Goal: Transaction & Acquisition: Purchase product/service

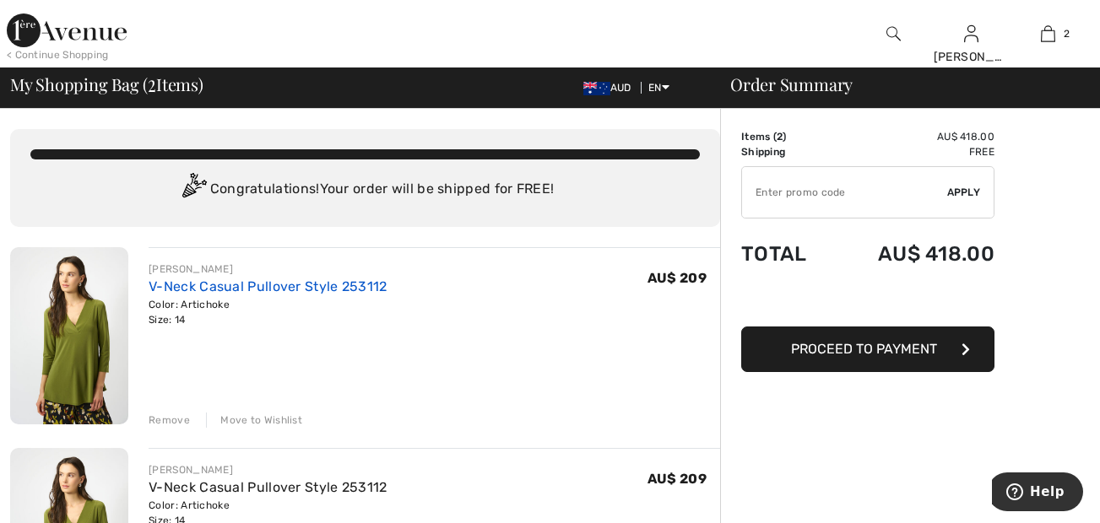
click at [355, 288] on link "V-Neck Casual Pullover Style 253112" at bounding box center [268, 287] width 239 height 16
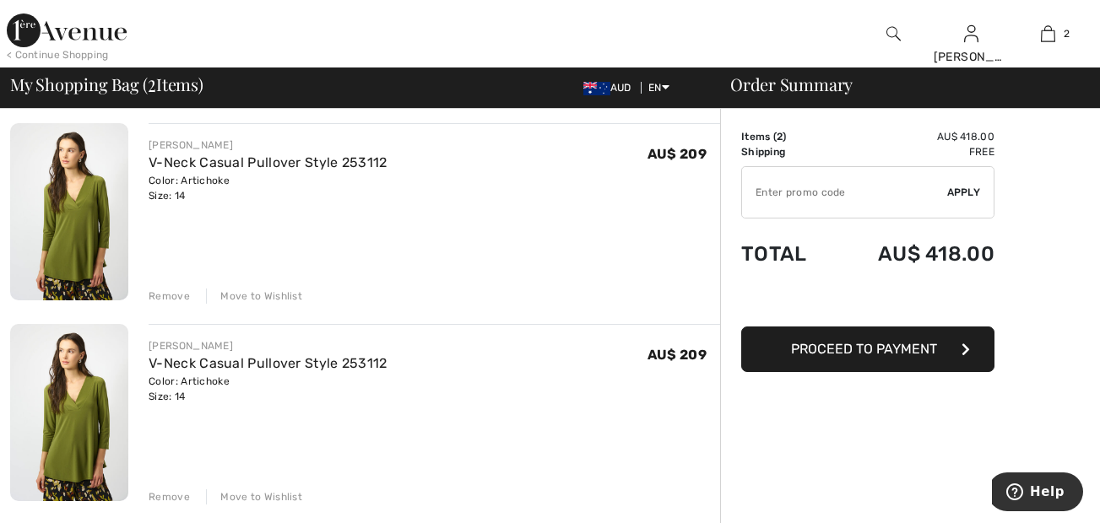
scroll to position [169, 0]
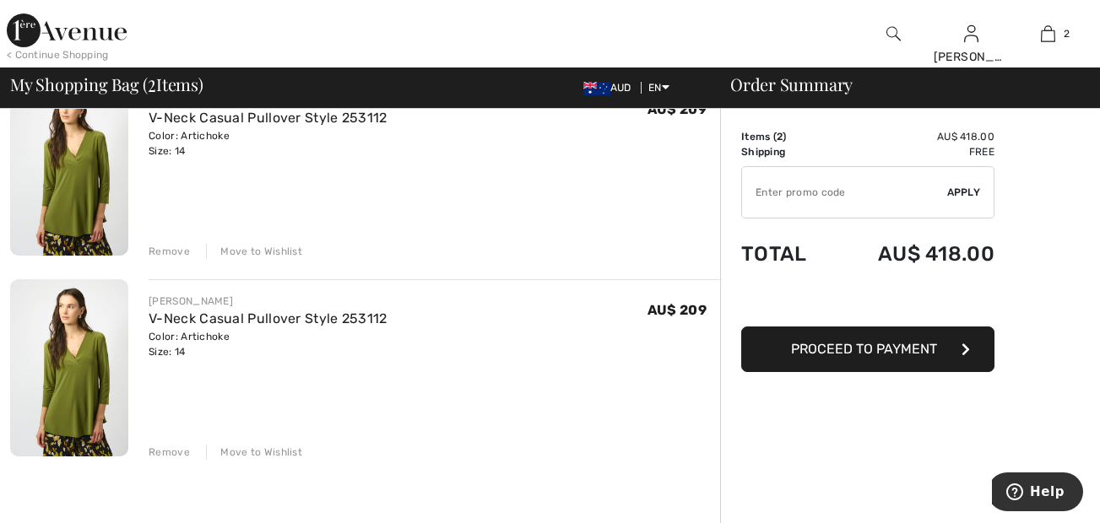
click at [176, 252] on div "Remove" at bounding box center [169, 251] width 41 height 15
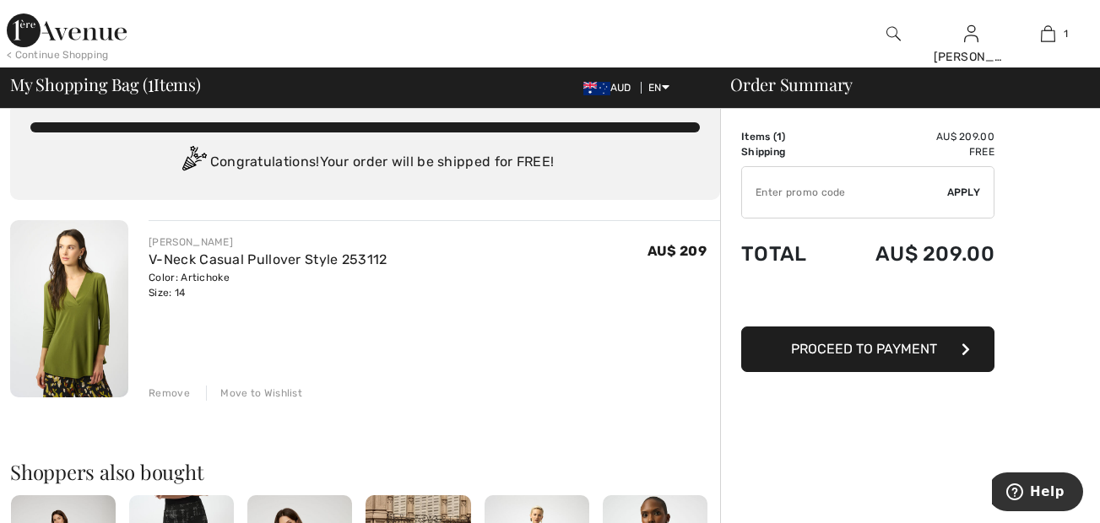
scroll to position [0, 0]
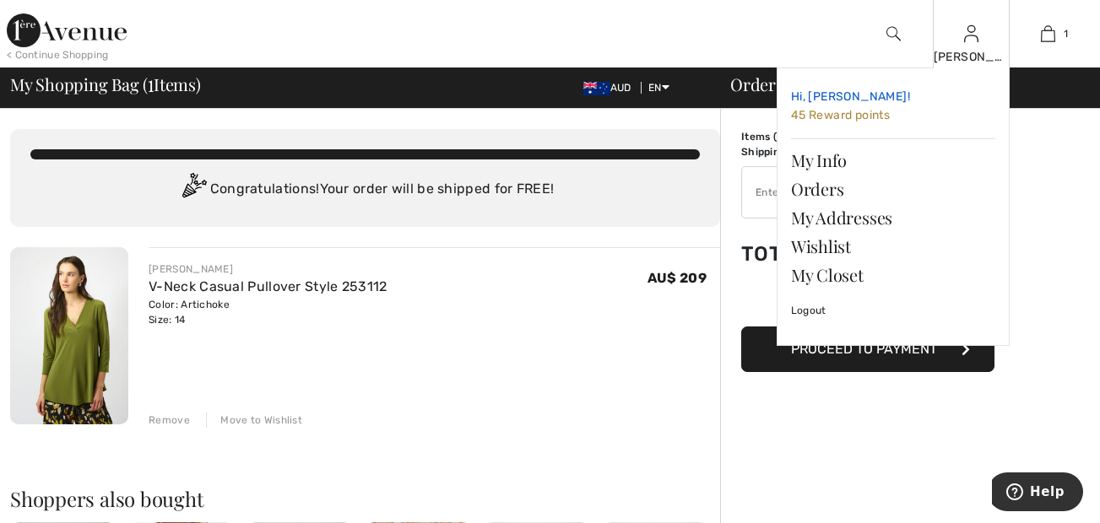
click at [879, 114] on span "45 Reward points" at bounding box center [840, 115] width 99 height 14
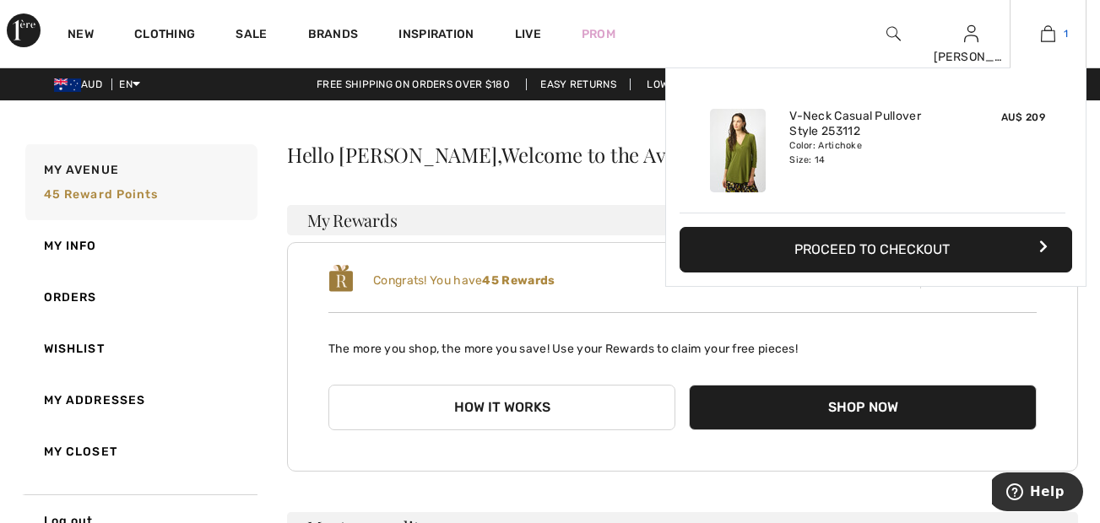
click at [1049, 41] on img at bounding box center [1048, 34] width 14 height 20
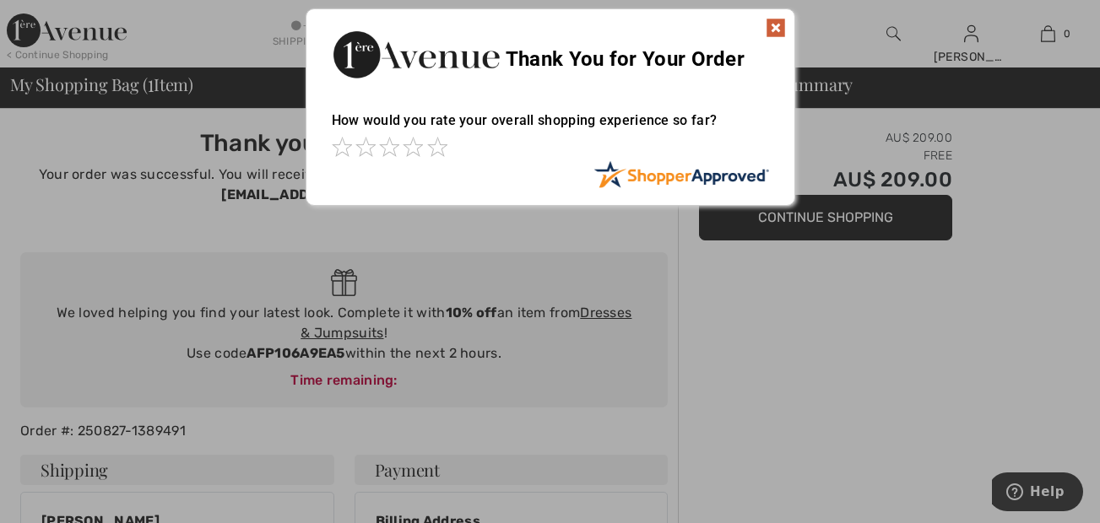
drag, startPoint x: 775, startPoint y: 23, endPoint x: 768, endPoint y: 29, distance: 9.0
click at [774, 23] on img at bounding box center [776, 28] width 20 height 20
